Goal: Task Accomplishment & Management: Use online tool/utility

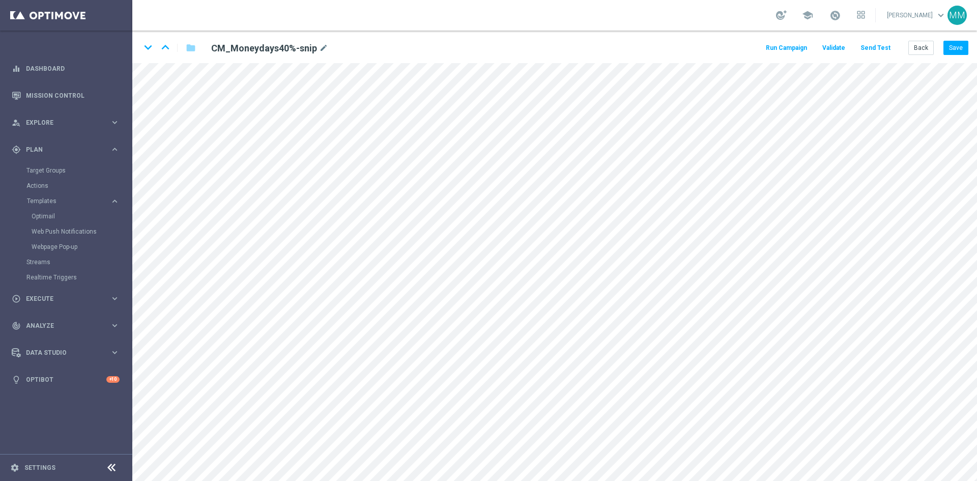
click at [877, 49] on button "Send Test" at bounding box center [875, 48] width 33 height 14
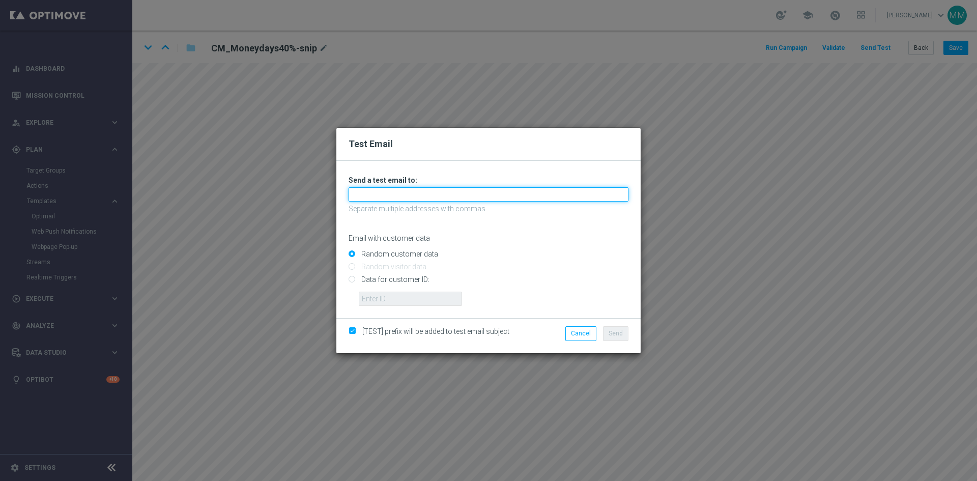
click at [456, 189] on input "text" at bounding box center [489, 194] width 280 height 14
type input "testingalltesting@gmail.com"
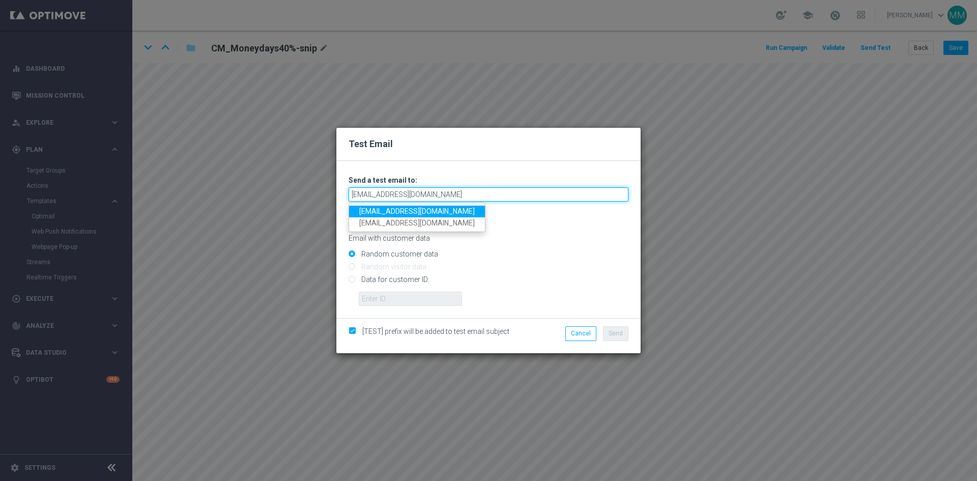
type input "testingalltesting@gmail.com"
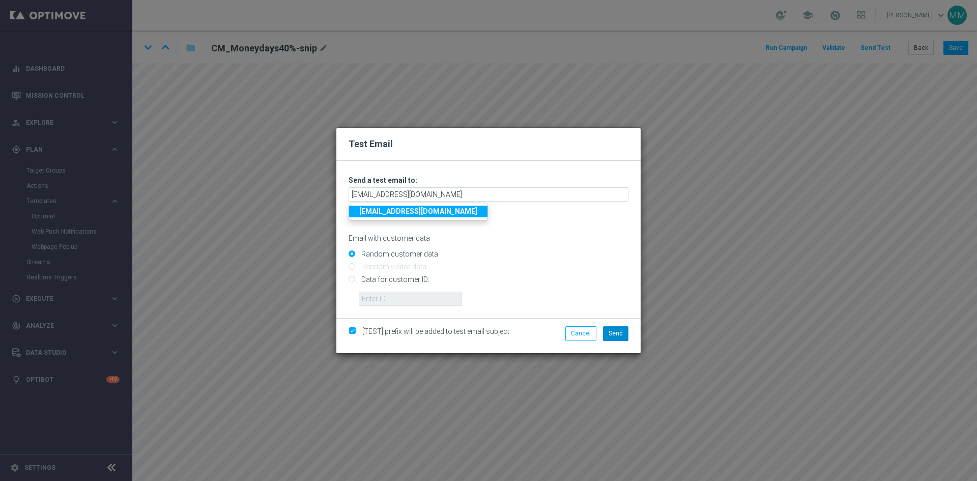
click at [628, 337] on li "Send" at bounding box center [615, 333] width 31 height 14
click at [617, 336] on span "Send" at bounding box center [616, 333] width 14 height 7
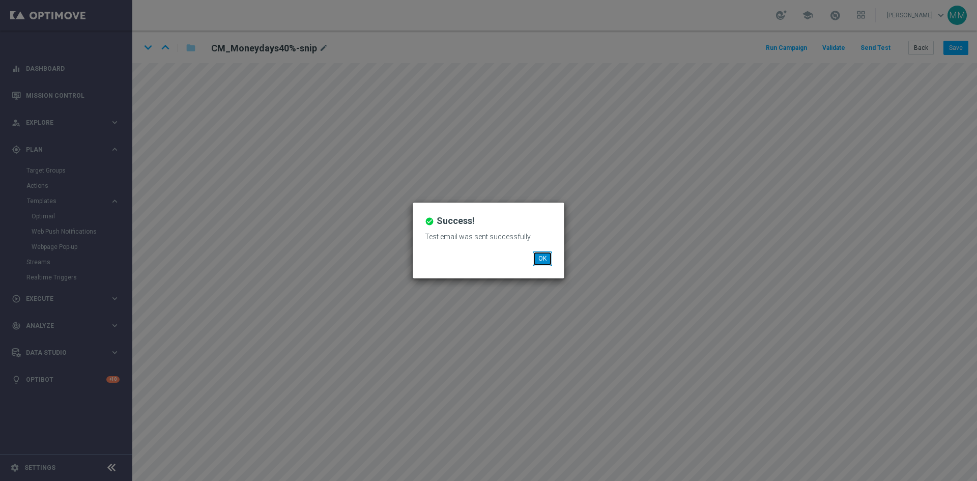
click at [546, 259] on button "OK" at bounding box center [542, 258] width 19 height 14
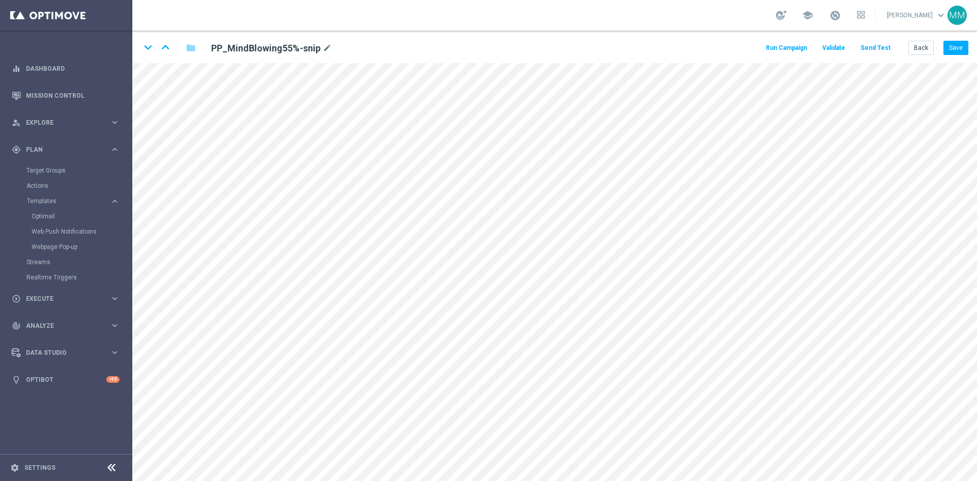
click at [883, 50] on button "Send Test" at bounding box center [875, 48] width 33 height 14
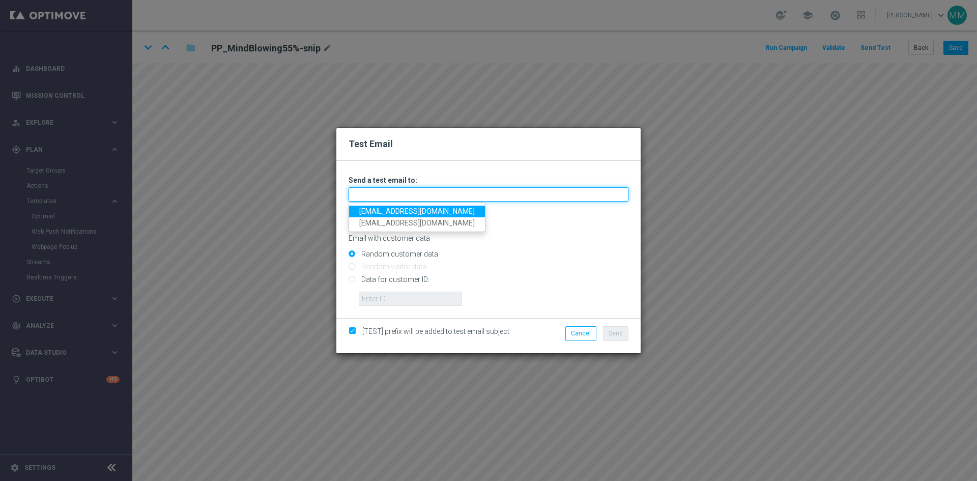
click at [439, 192] on input "text" at bounding box center [489, 194] width 280 height 14
type input "[EMAIL_ADDRESS][DOMAIN_NAME]"
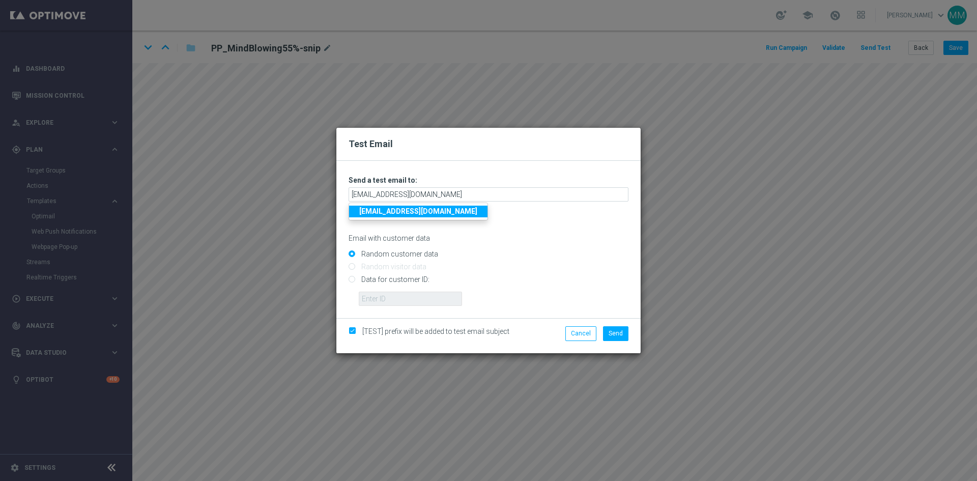
click at [529, 243] on p "Email with customer data" at bounding box center [489, 238] width 280 height 9
click at [620, 336] on span "Send" at bounding box center [616, 333] width 14 height 7
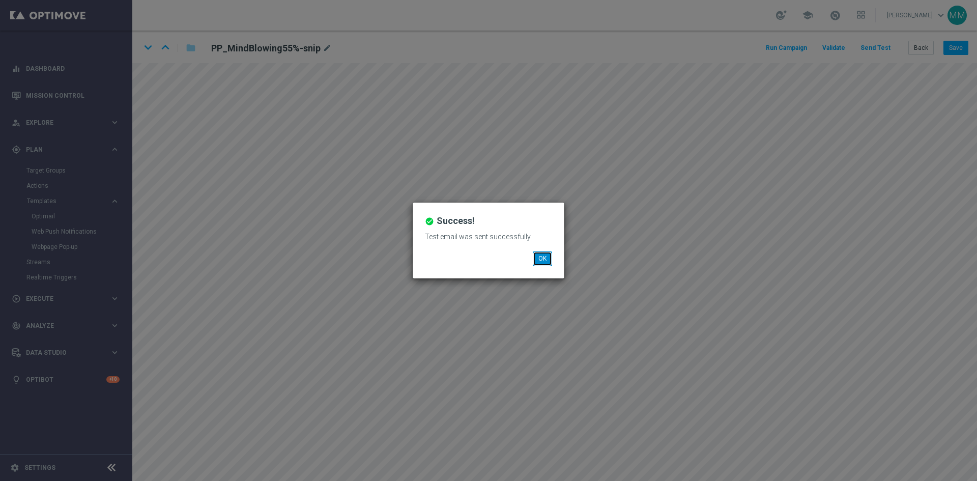
click at [549, 264] on button "OK" at bounding box center [542, 258] width 19 height 14
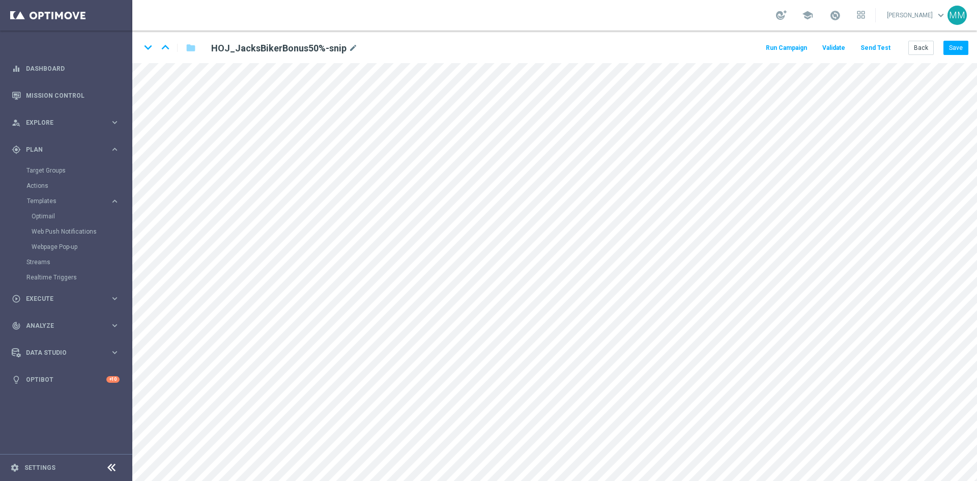
click at [873, 51] on button "Send Test" at bounding box center [875, 48] width 33 height 14
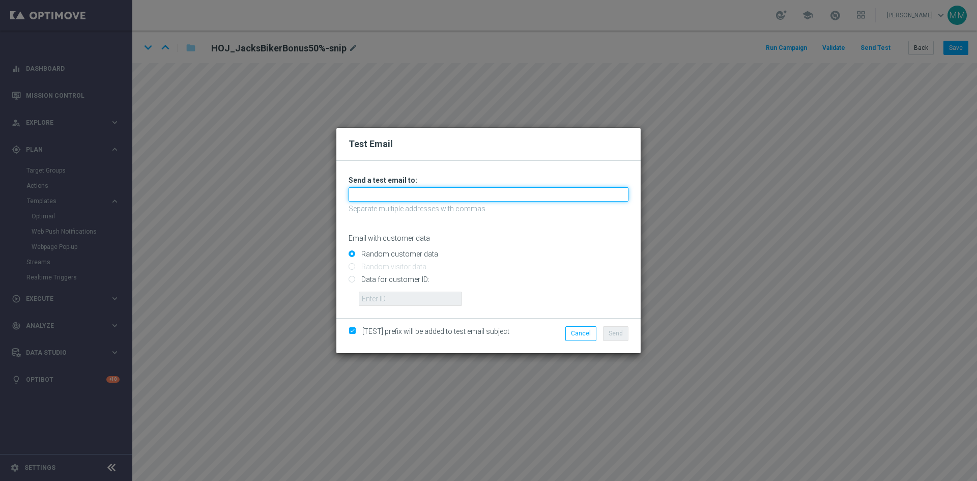
click at [477, 193] on input "text" at bounding box center [489, 194] width 280 height 14
type input "testingalltesting@gmail.com"
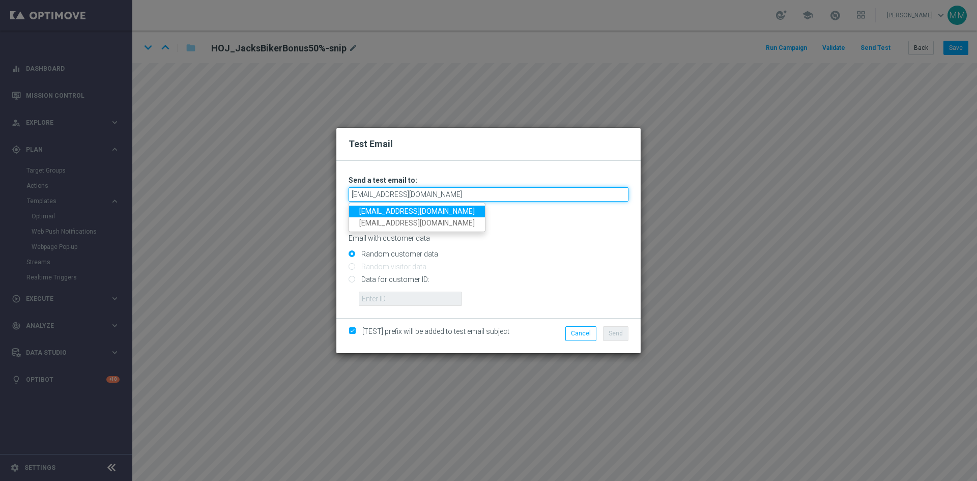
type input "testingalltesting@gmail.com"
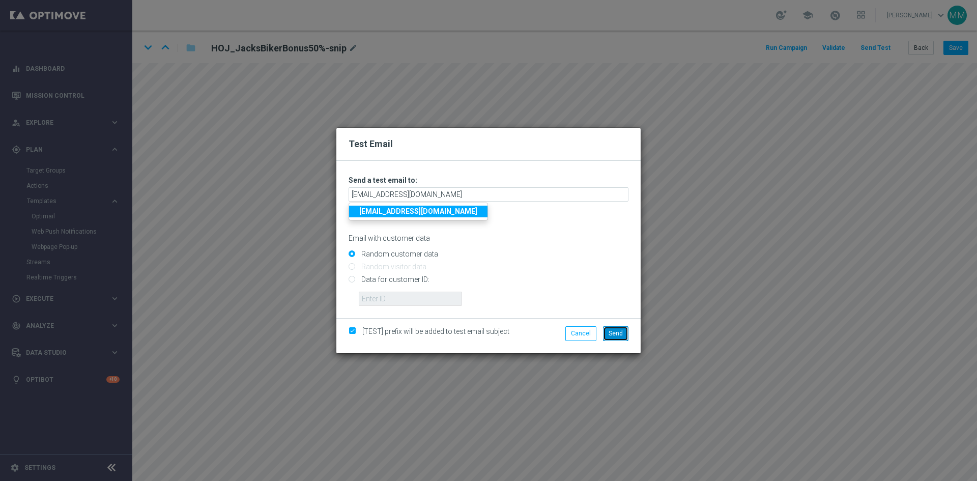
click at [617, 331] on span "Send" at bounding box center [616, 333] width 14 height 7
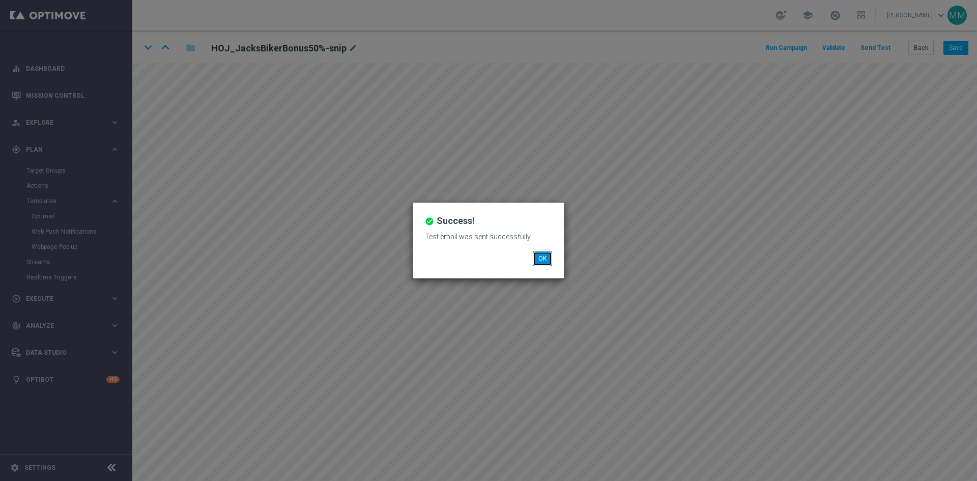
click at [547, 257] on button "OK" at bounding box center [542, 258] width 19 height 14
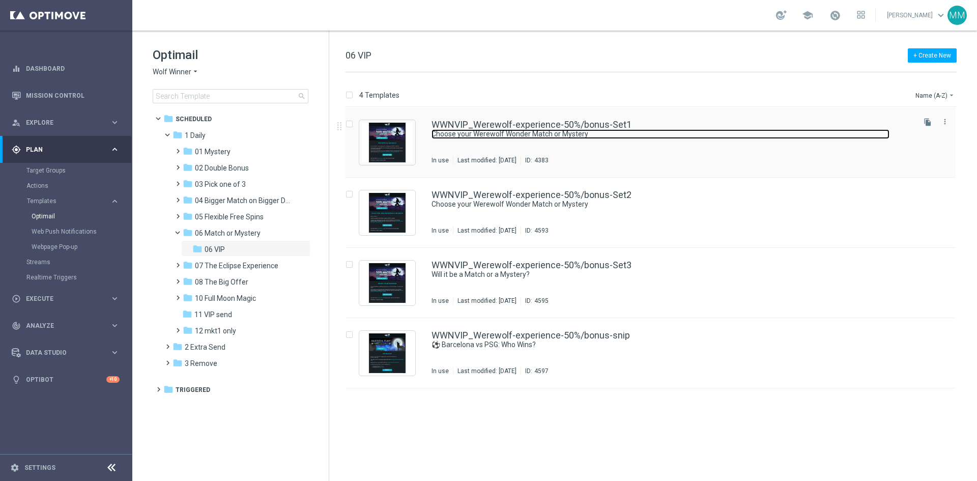
click at [569, 137] on link "Choose your Werewolf Wonder Match or Mystery" at bounding box center [661, 134] width 458 height 10
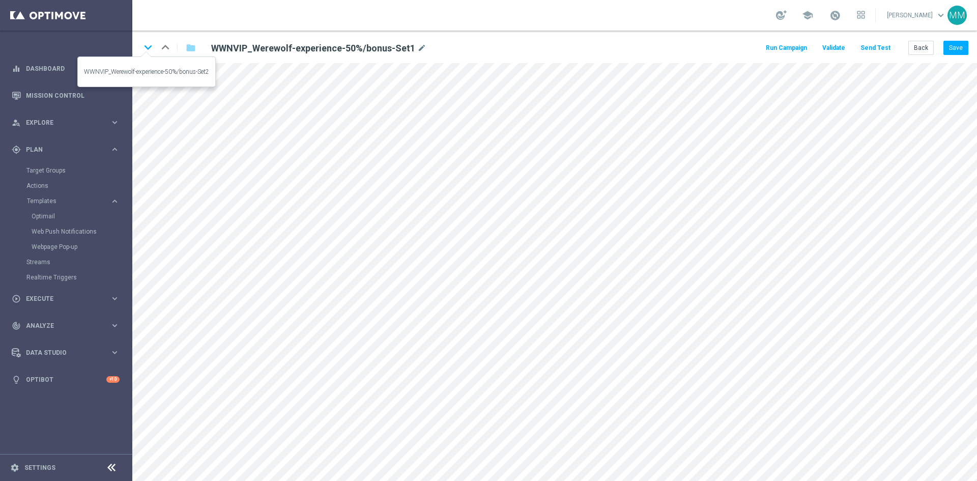
click at [150, 46] on icon "keyboard_arrow_down" at bounding box center [147, 47] width 15 height 15
click at [153, 50] on icon "keyboard_arrow_down" at bounding box center [147, 47] width 15 height 15
click at [924, 51] on button "Back" at bounding box center [920, 48] width 25 height 14
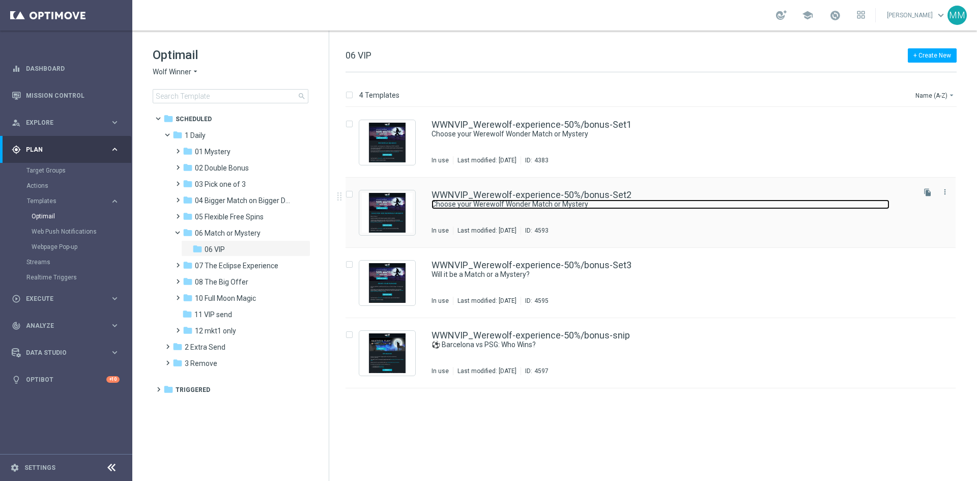
click at [547, 205] on link "Choose your Werewolf Wonder Match or Mystery" at bounding box center [661, 204] width 458 height 10
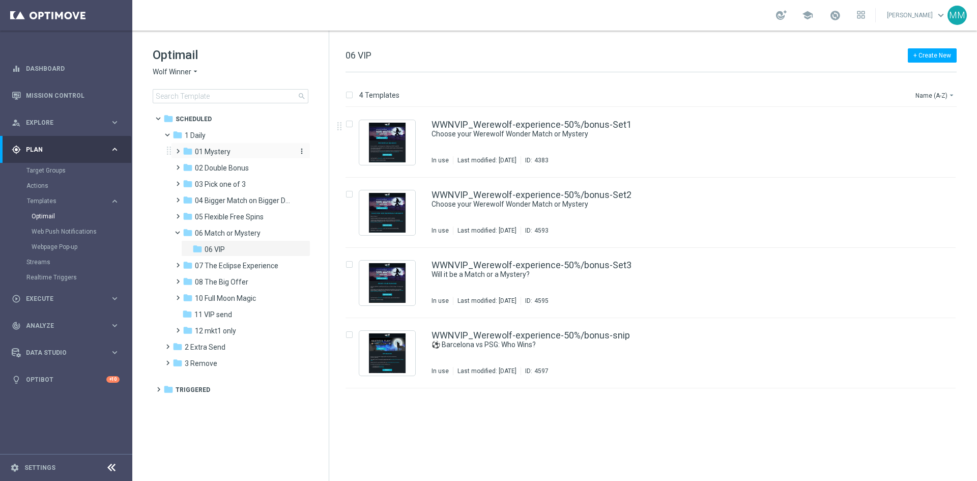
click at [226, 148] on span "01 Mystery" at bounding box center [213, 151] width 36 height 9
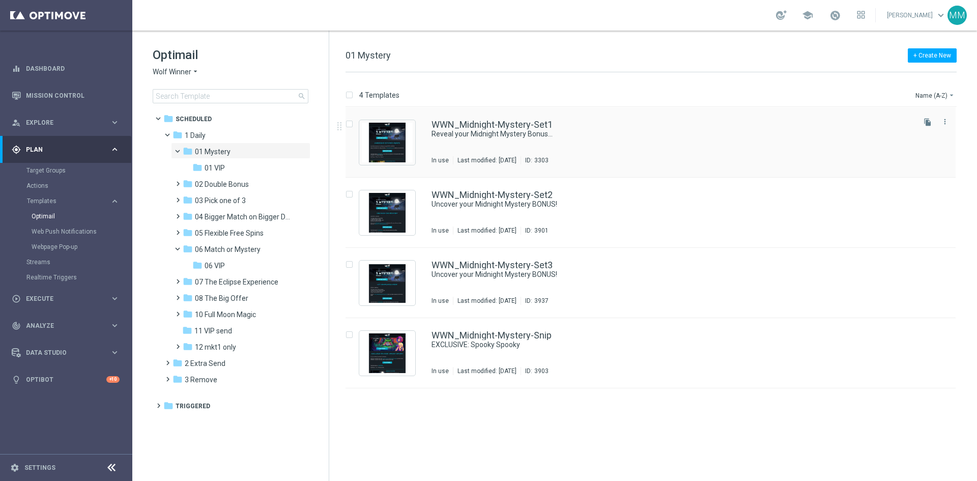
click at [630, 144] on div "WWN_Midnight-Mystery-Set1 Reveal your Midnight Mystery Bonus... In use Last mod…" at bounding box center [672, 142] width 481 height 44
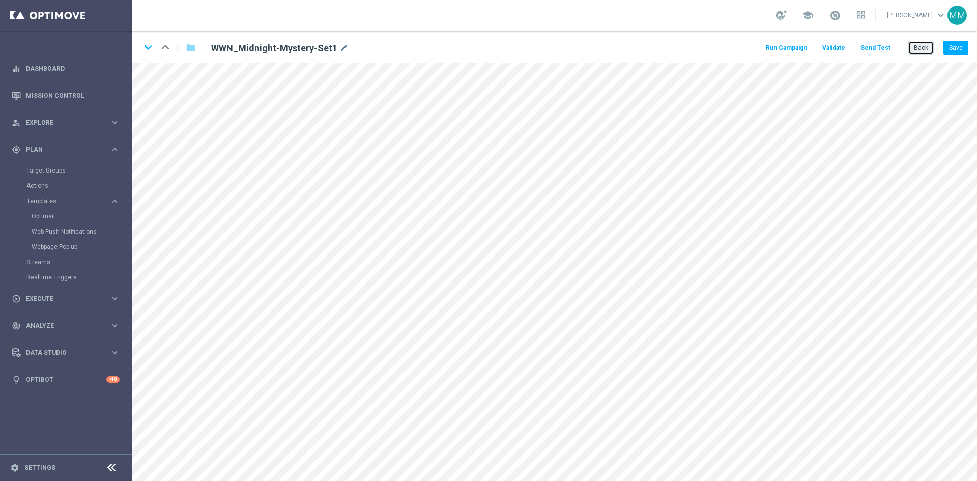
click at [923, 45] on button "Back" at bounding box center [920, 48] width 25 height 14
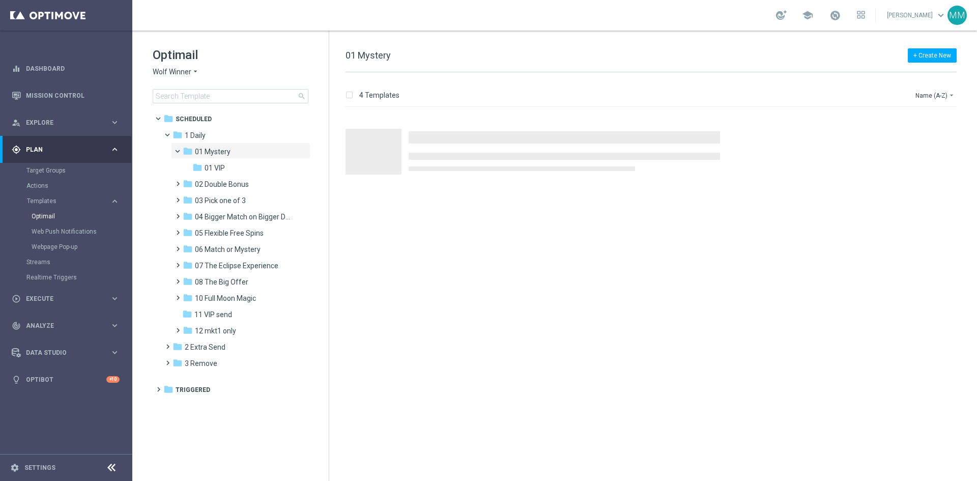
click at [187, 71] on span "Wolf Winner" at bounding box center [172, 72] width 39 height 10
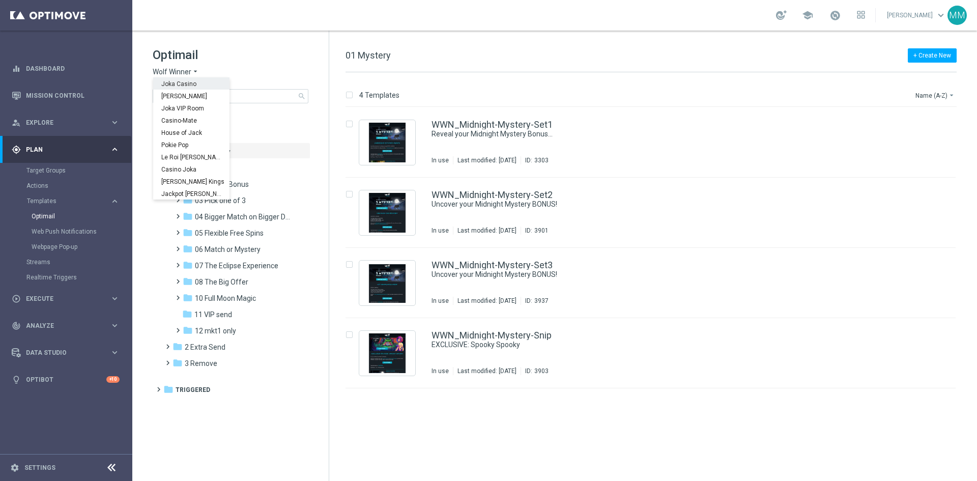
click at [0, 0] on span "Joka Casino" at bounding box center [0, 0] width 0 height 0
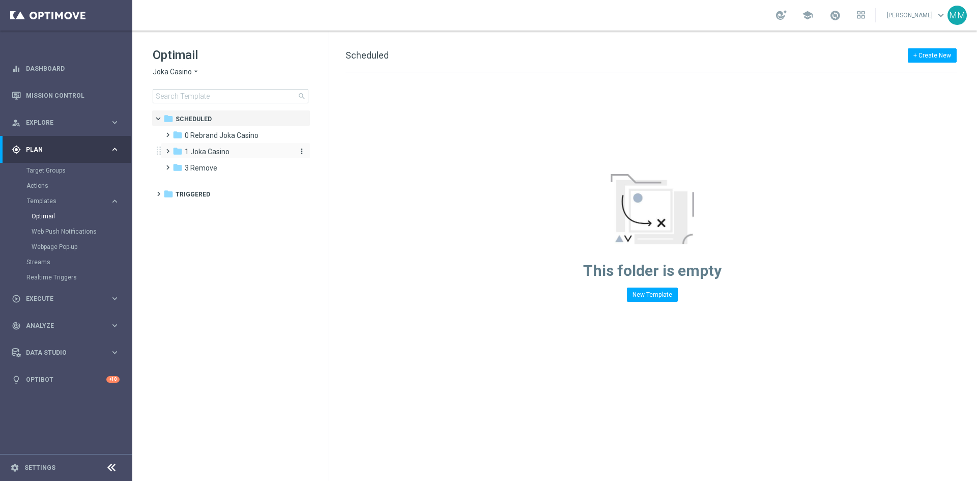
click at [208, 149] on span "1 Joka Casino" at bounding box center [207, 151] width 45 height 9
click at [209, 167] on span "1- Daily" at bounding box center [206, 167] width 23 height 9
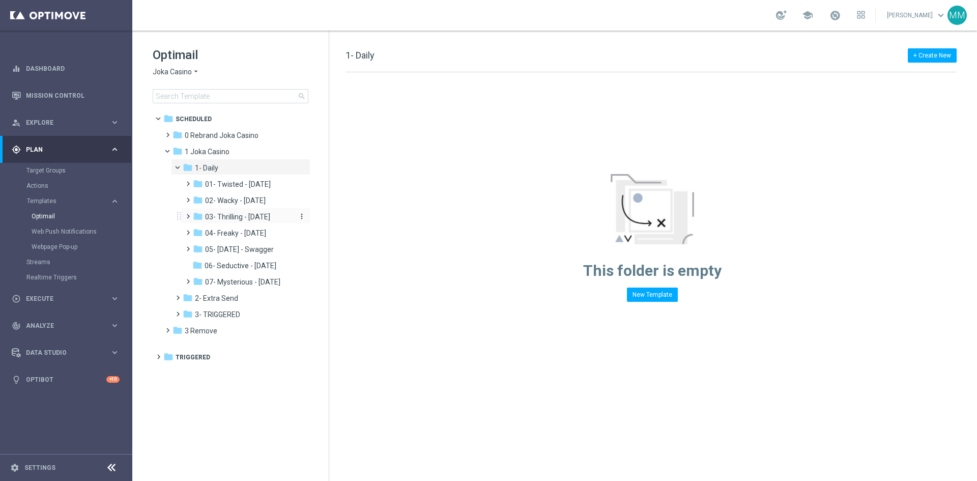
click at [227, 216] on span "03- Thrilling - Thursday" at bounding box center [237, 216] width 65 height 9
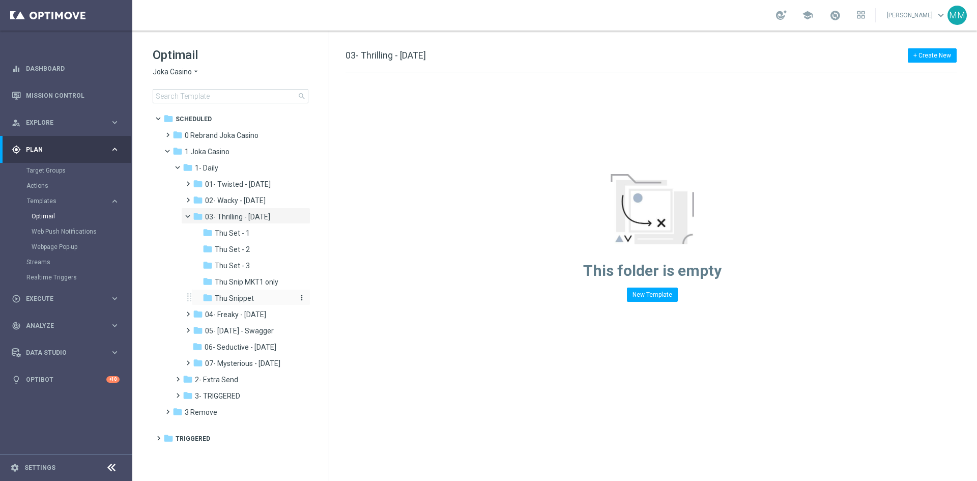
click at [250, 297] on span "Thu Snippet" at bounding box center [234, 298] width 39 height 9
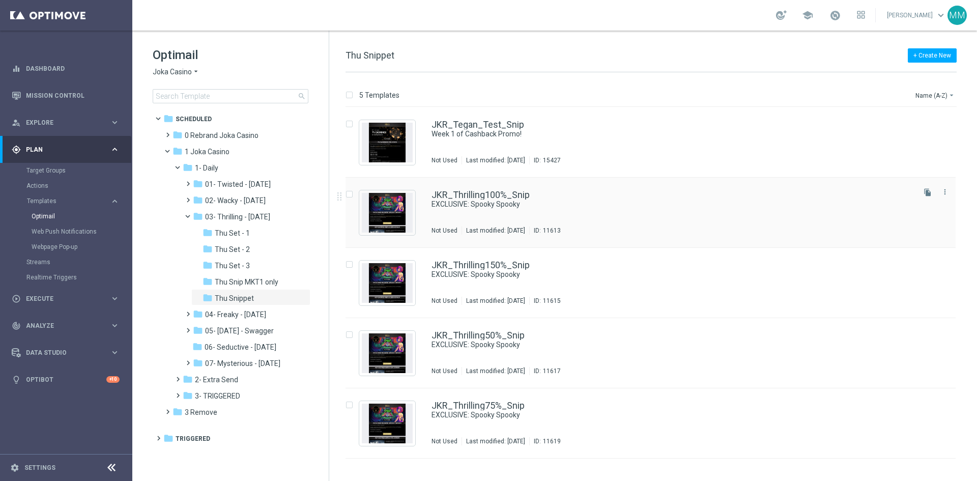
click at [568, 215] on div "JKR_Thrilling100%_Snip EXCLUSIVE: Spooky Spooky Not Used Last modified: Tuesday…" at bounding box center [672, 212] width 481 height 44
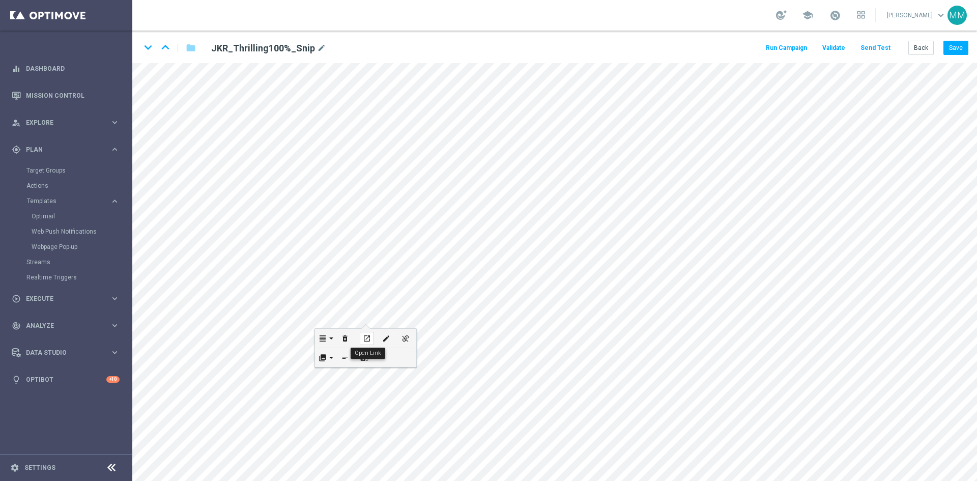
click at [364, 340] on icon "open_in_new" at bounding box center [367, 338] width 8 height 8
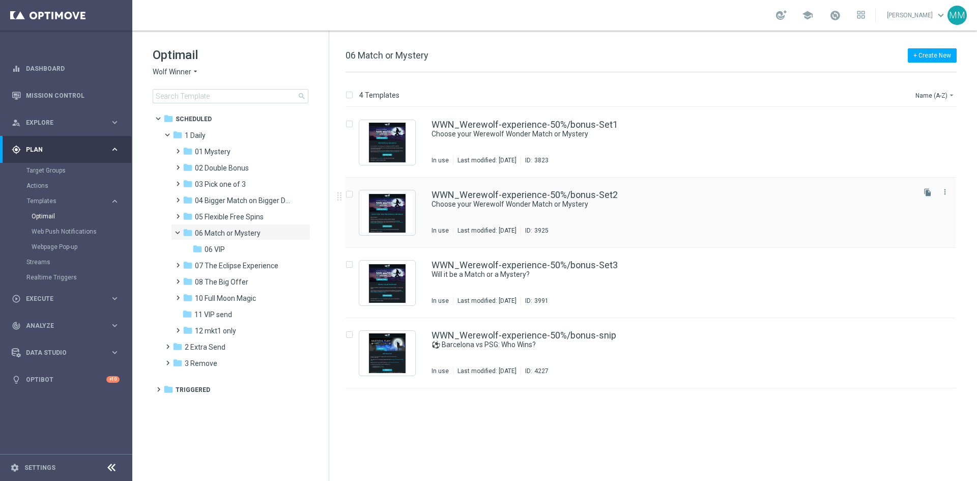
click at [560, 209] on div "WWN_Werewolf-experience-50%/bonus-Set2 Choose your Werewolf Wonder Match or Mys…" at bounding box center [672, 212] width 481 height 44
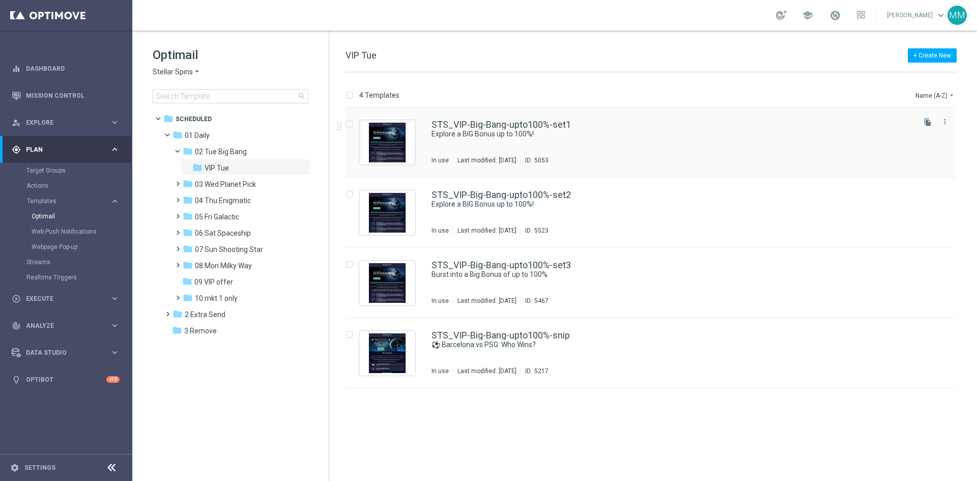
click at [526, 144] on div "STS_VIP-Big-Bang-upto100%-set1 Explore a BIG Bonus up to 100%! In use Last modi…" at bounding box center [672, 142] width 481 height 44
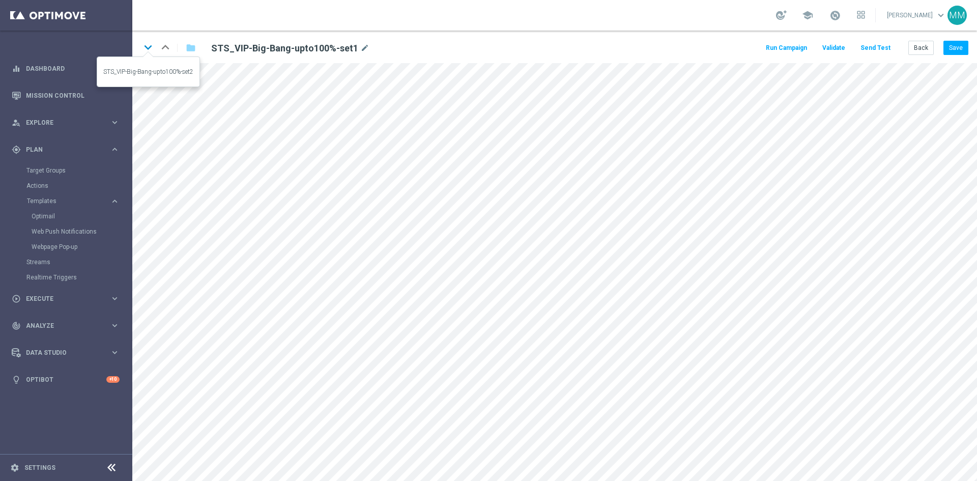
click at [147, 44] on icon "keyboard_arrow_down" at bounding box center [147, 47] width 15 height 15
click at [921, 45] on button "Back" at bounding box center [920, 48] width 25 height 14
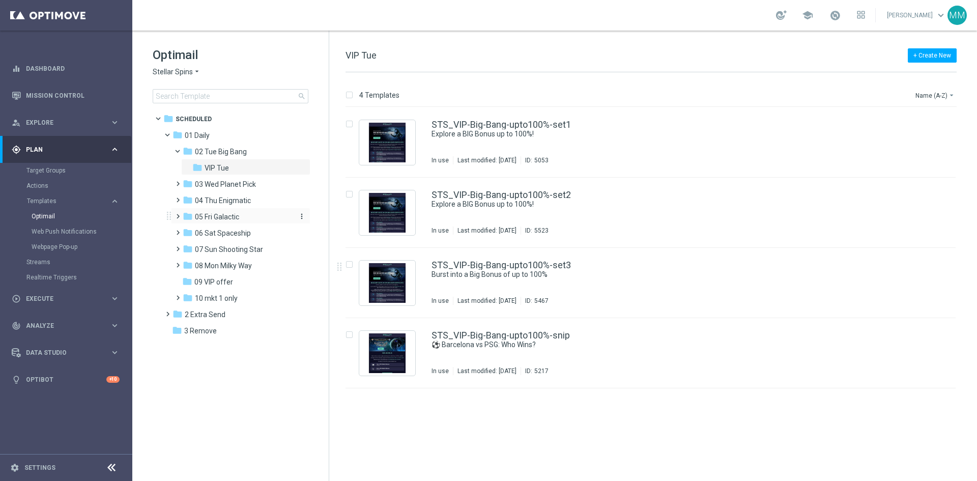
click at [234, 212] on div "folder 05 Fri Galactic" at bounding box center [237, 217] width 108 height 12
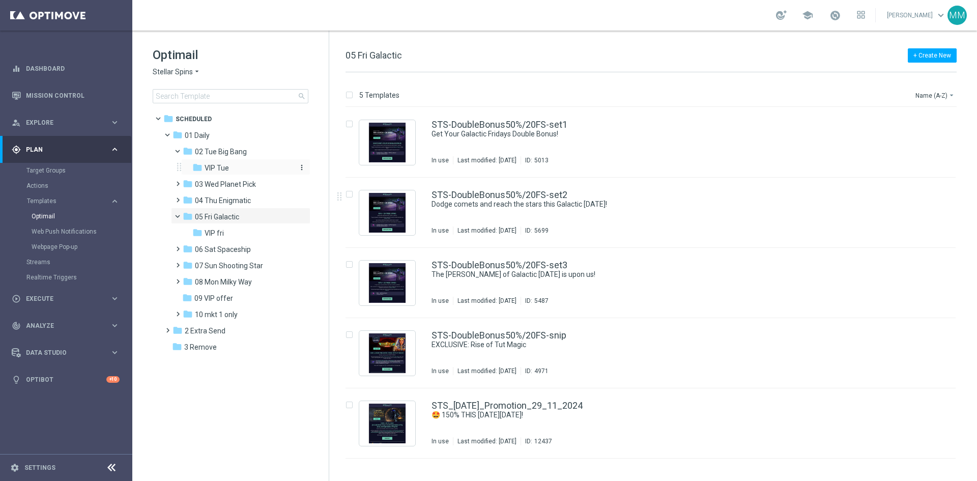
click at [222, 167] on span "VIP Tue" at bounding box center [217, 167] width 24 height 9
